Goal: Use online tool/utility

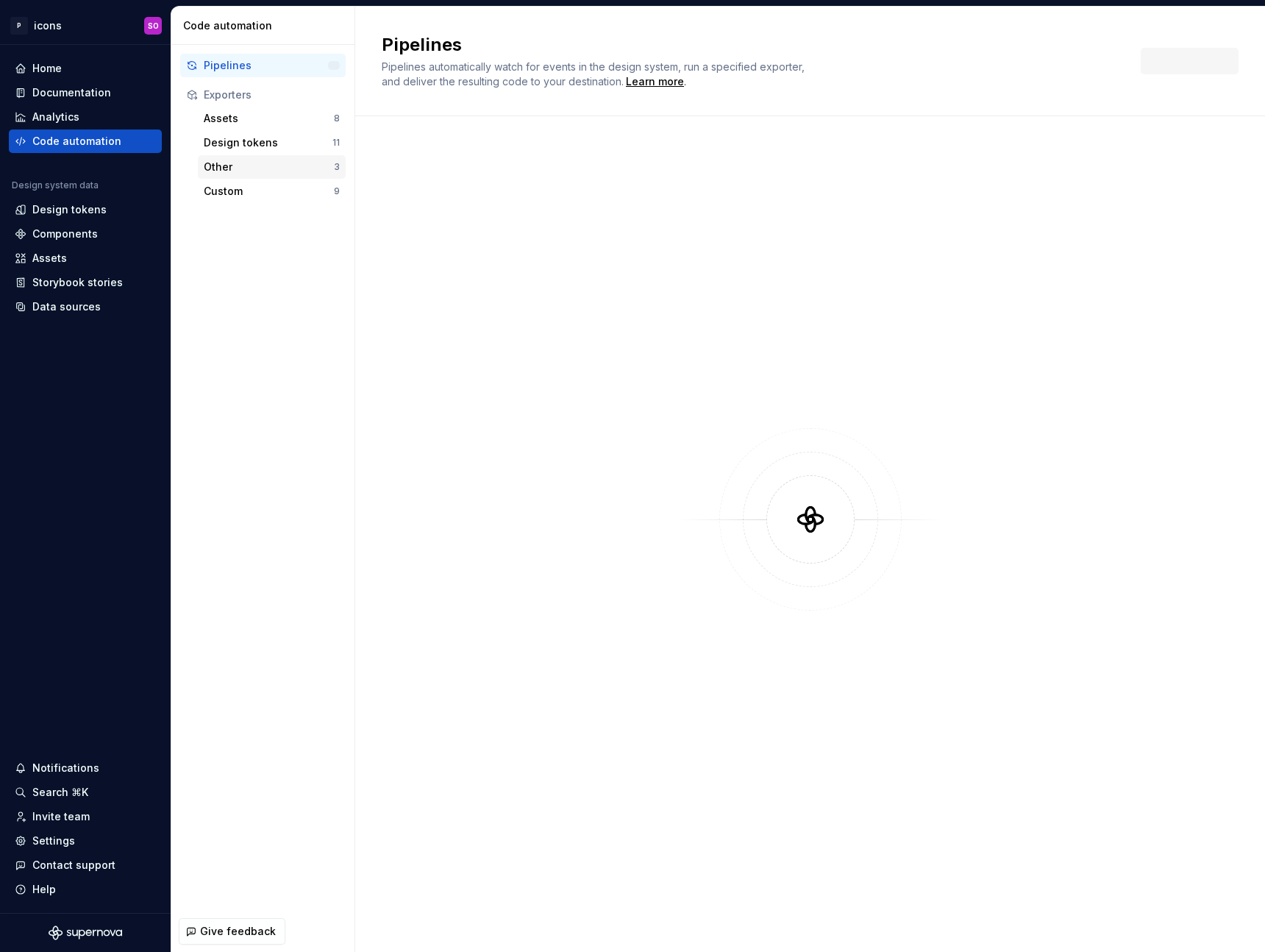
click at [288, 161] on div "Other" at bounding box center [268, 167] width 130 height 15
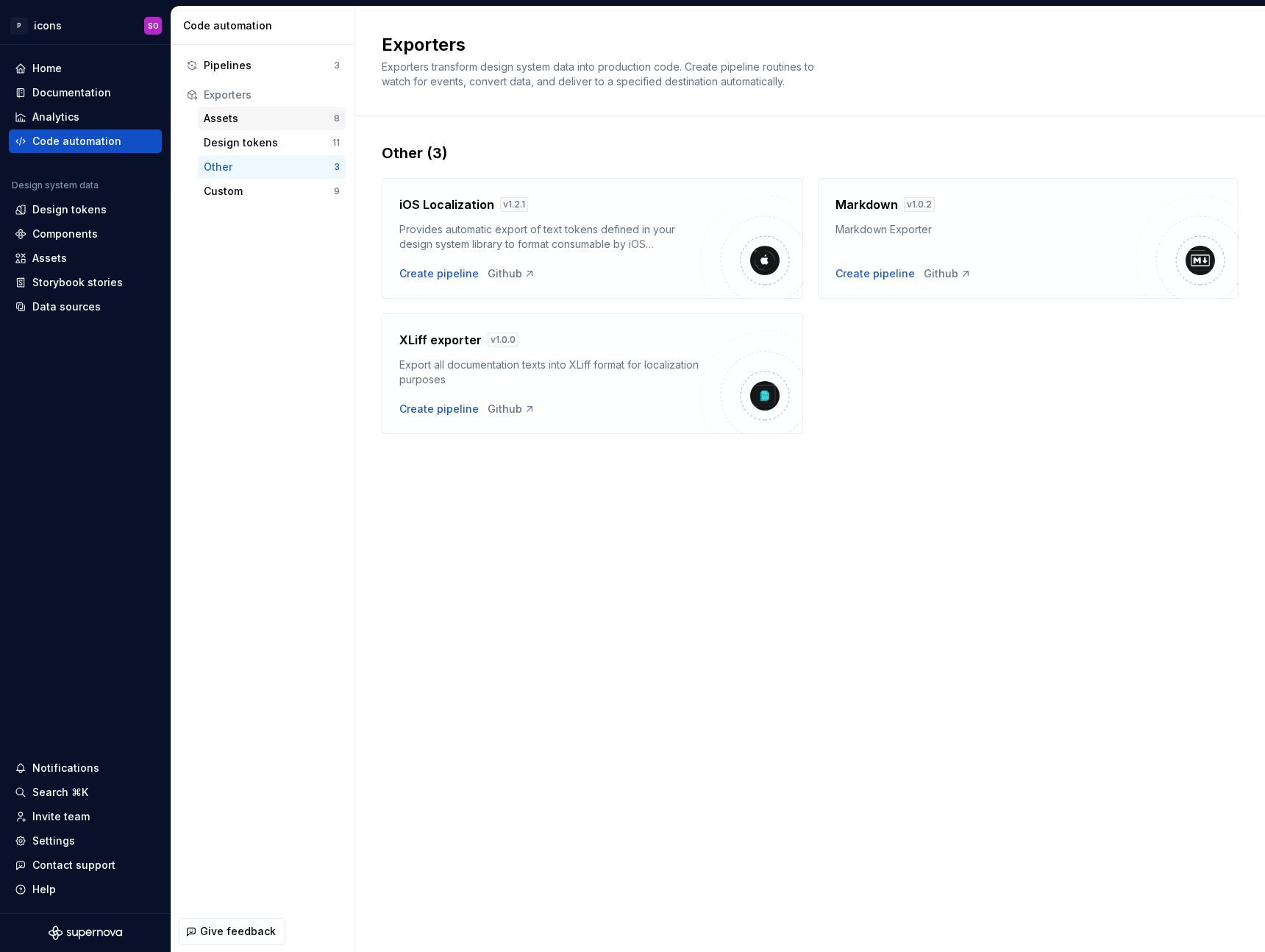
click at [285, 117] on div "Assets" at bounding box center [268, 118] width 130 height 15
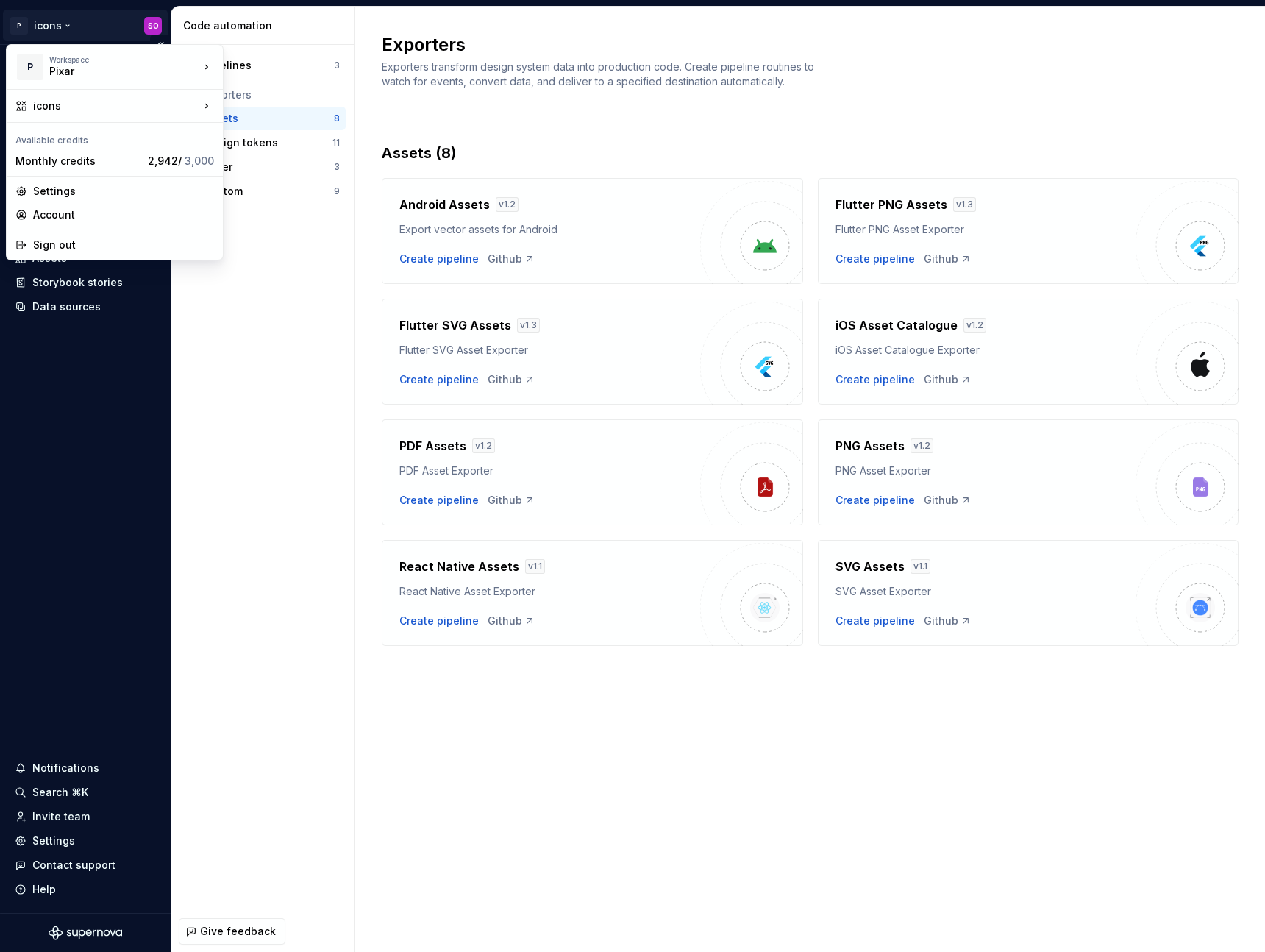
click at [94, 33] on html "P icons SO Home Documentation Analytics Code automation Design system data Desi…" at bounding box center [632, 476] width 1265 height 952
click at [274, 139] on div "illustrationIcons" at bounding box center [311, 132] width 126 height 15
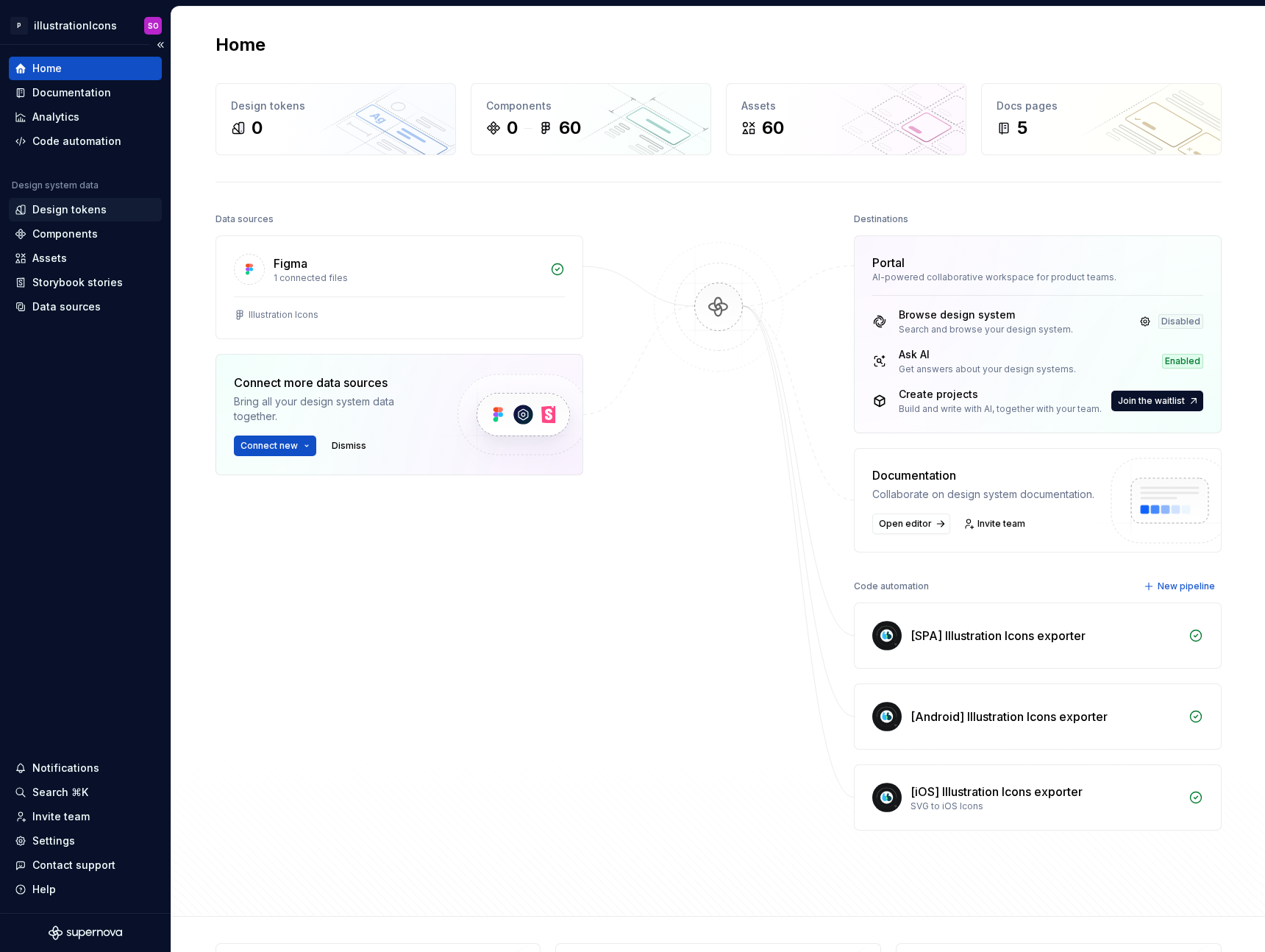
click at [96, 208] on div "Design tokens" at bounding box center [69, 210] width 75 height 15
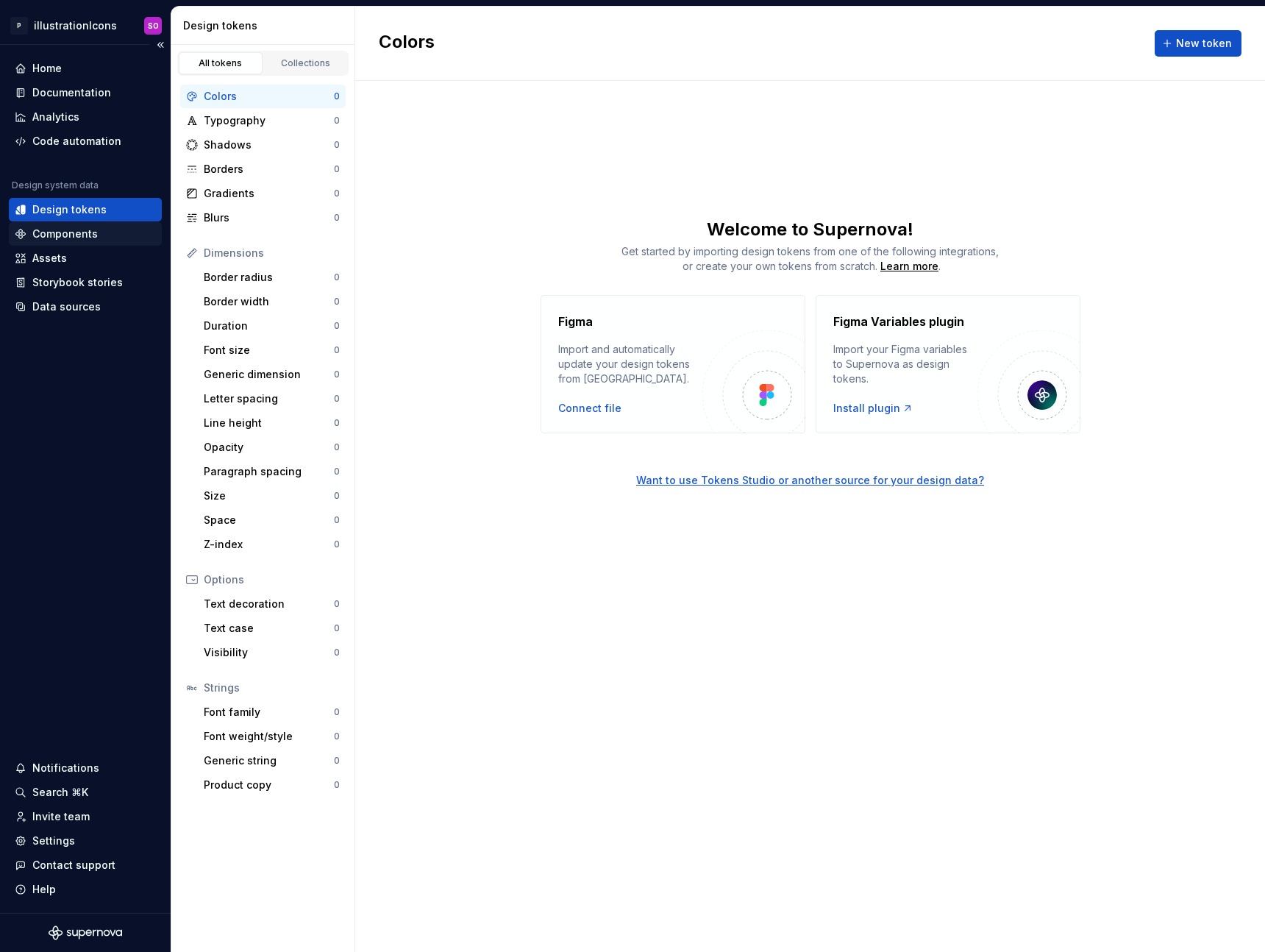
click at [48, 233] on div "Components" at bounding box center [65, 233] width 66 height 15
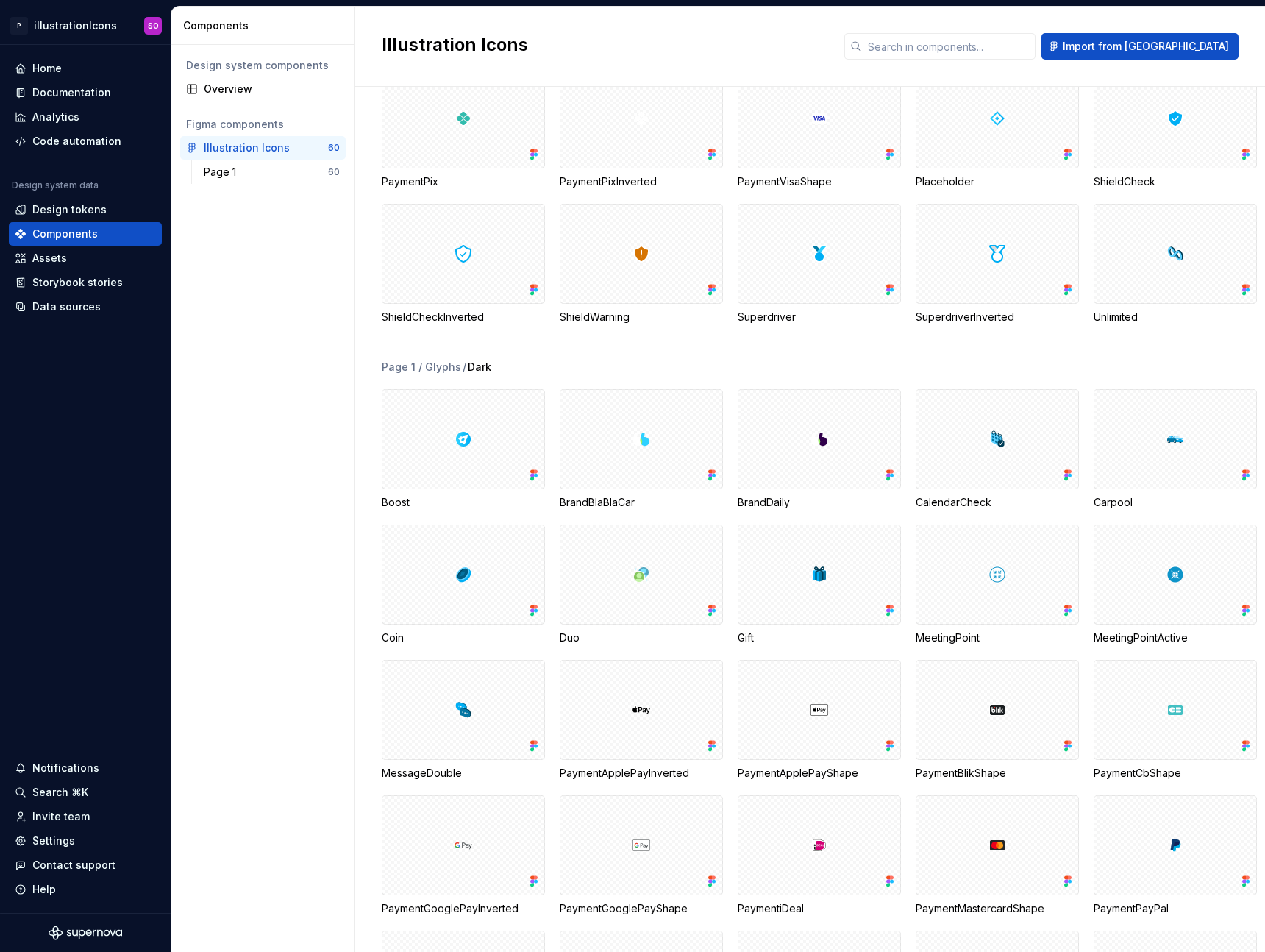
scroll to position [626, 0]
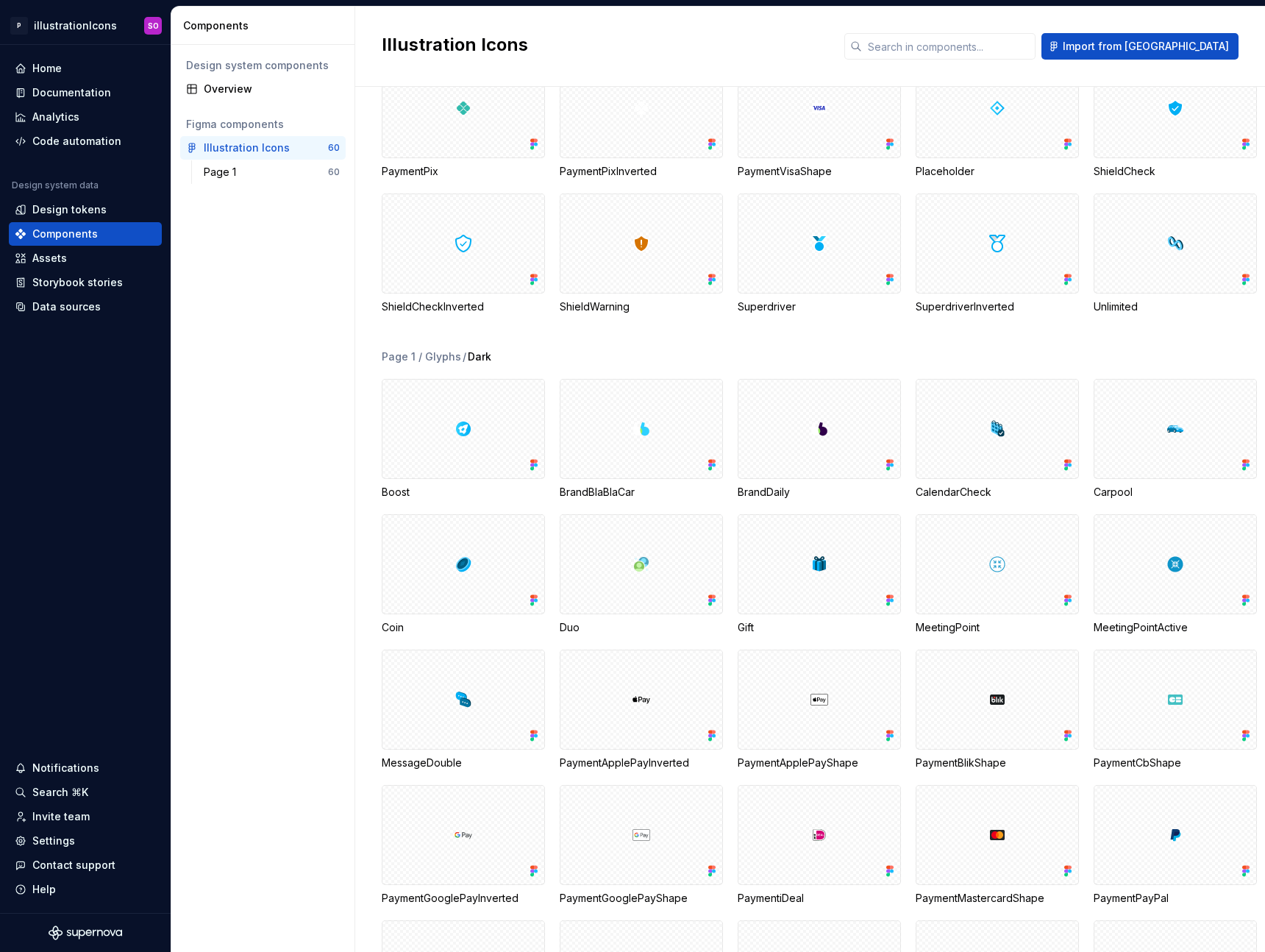
click at [717, 44] on h2 "Illustration Icons" at bounding box center [604, 45] width 445 height 24
click at [79, 144] on div "Code automation" at bounding box center [76, 141] width 89 height 15
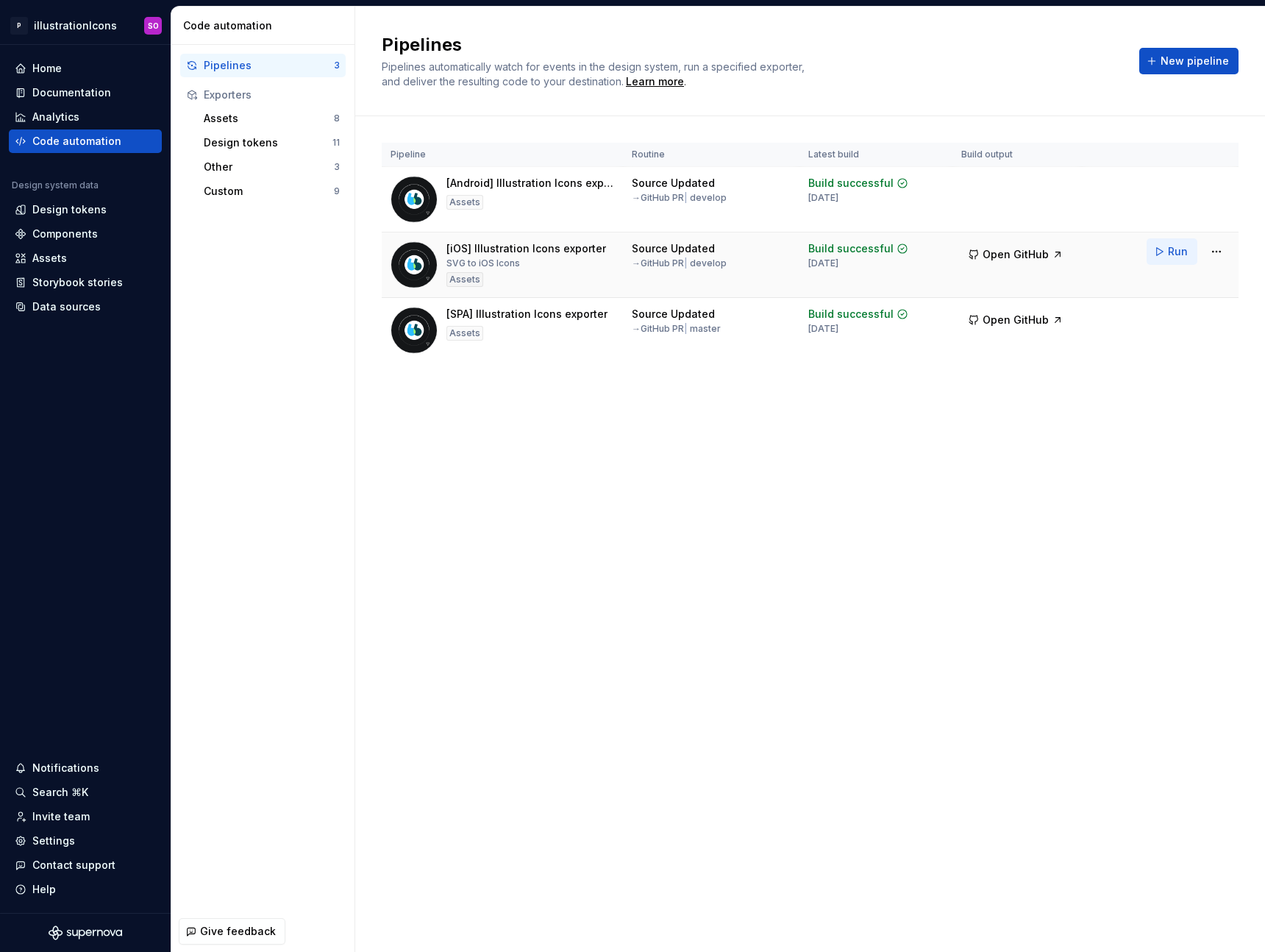
click at [1182, 258] on span "Run" at bounding box center [1178, 251] width 20 height 15
